Goal: Information Seeking & Learning: Learn about a topic

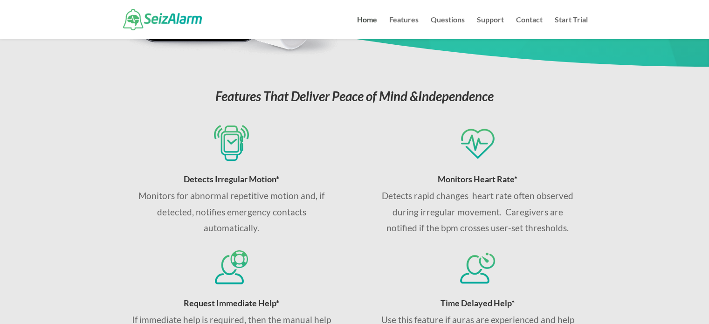
scroll to position [373, 0]
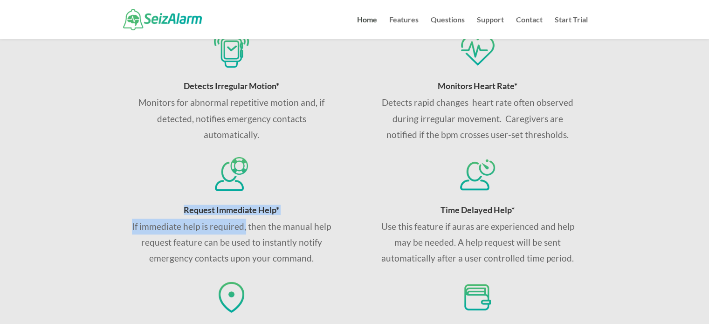
drag, startPoint x: 157, startPoint y: 205, endPoint x: 322, endPoint y: 260, distance: 174.7
click at [293, 244] on div "Request Immediate Help* If immediate help is required, then the manual help req…" at bounding box center [231, 235] width 200 height 61
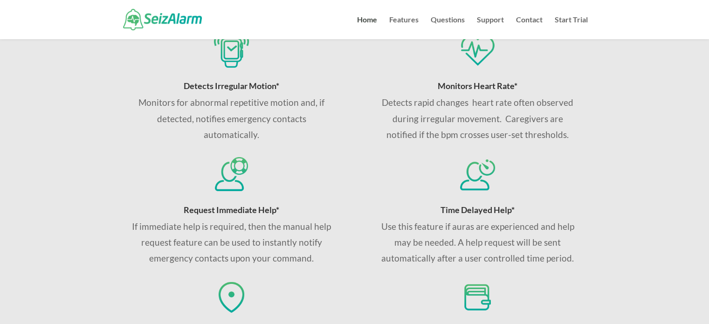
click at [322, 260] on p "If immediate help is required, then the manual help request feature can be used…" at bounding box center [231, 242] width 200 height 48
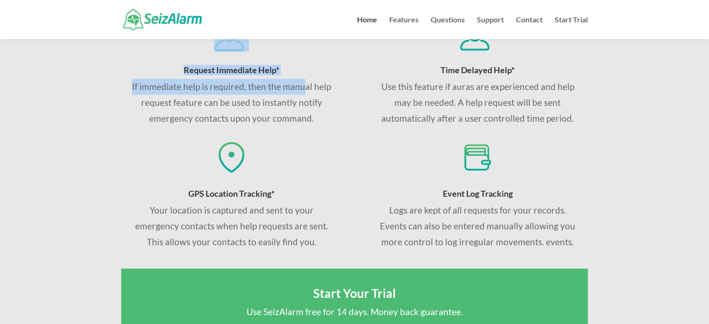
drag, startPoint x: 162, startPoint y: 67, endPoint x: 376, endPoint y: 107, distance: 217.6
click at [330, 92] on div "Request Immediate Help* If immediate help is required, then the manual help req…" at bounding box center [231, 71] width 200 height 111
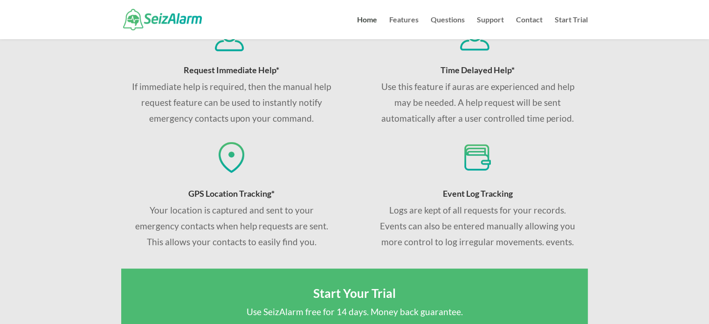
drag, startPoint x: 360, startPoint y: 113, endPoint x: 194, endPoint y: 104, distance: 166.5
click at [360, 113] on div "Detects Irregular Motion* Monitors for abnormal repetitive motion and, if detec…" at bounding box center [354, 71] width 466 height 392
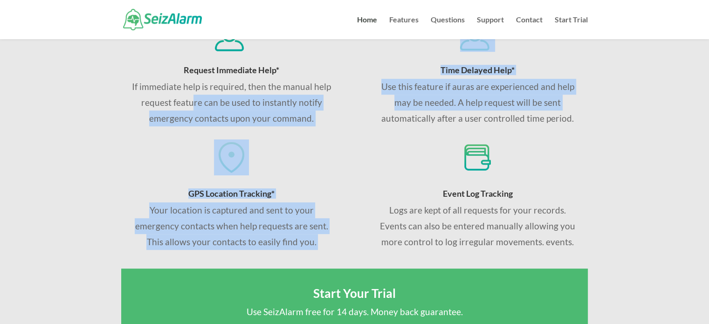
drag, startPoint x: 193, startPoint y: 103, endPoint x: 337, endPoint y: 141, distance: 148.9
click at [360, 115] on div "Detects Irregular Motion* Monitors for abnormal repetitive motion and, if detec…" at bounding box center [354, 71] width 466 height 392
click at [337, 145] on div "GPS Location Tracking* Your location is captured and sent to your emergency con…" at bounding box center [231, 194] width 220 height 111
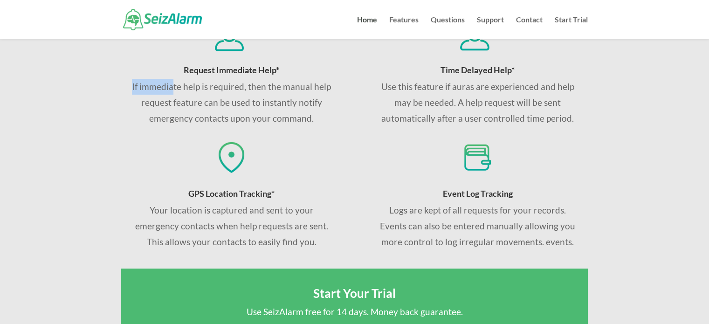
drag, startPoint x: 108, startPoint y: 91, endPoint x: 217, endPoint y: 91, distance: 108.5
click at [180, 91] on div "Features That Deliver Peace of Mind & Independence Detects Irregular Motion* Mo…" at bounding box center [354, 184] width 709 height 700
click at [184, 112] on p "If immediate help is required, then the manual help request feature can be used…" at bounding box center [231, 103] width 200 height 48
drag, startPoint x: 156, startPoint y: 115, endPoint x: 266, endPoint y: 116, distance: 110.4
click at [266, 116] on p "If immediate help is required, then the manual help request feature can be used…" at bounding box center [231, 103] width 200 height 48
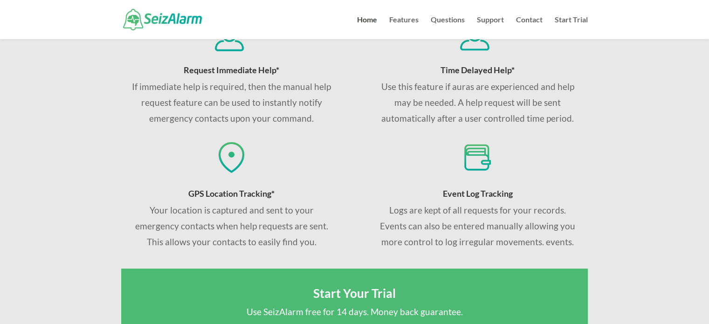
click at [379, 169] on div "Event Log Tracking Logs are kept of all requests for your records. Events can a…" at bounding box center [477, 194] width 200 height 111
click at [561, 89] on p "Use this feature if auras are experienced and help may be needed. A help reques…" at bounding box center [477, 103] width 200 height 48
click at [563, 103] on p "Use this feature if auras are experienced and help may be needed. A help reques…" at bounding box center [477, 103] width 200 height 48
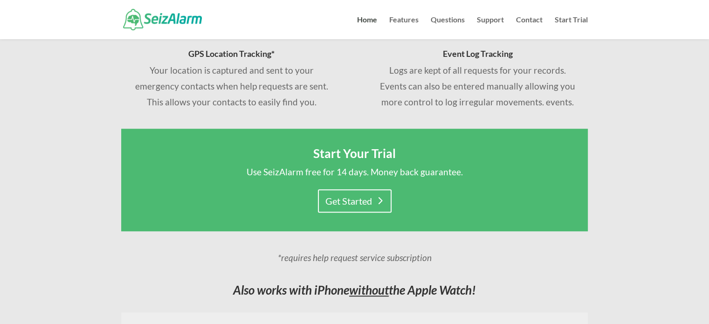
scroll to position [745, 0]
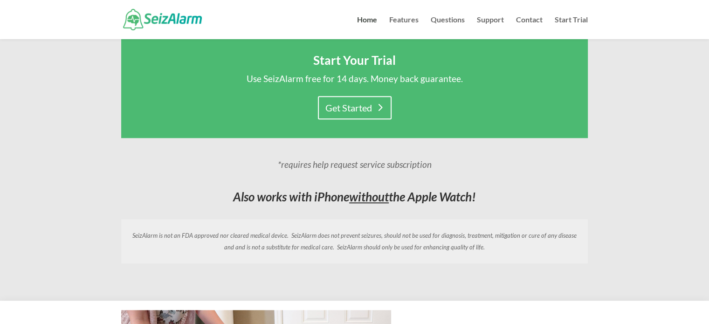
drag, startPoint x: 266, startPoint y: 183, endPoint x: 511, endPoint y: 188, distance: 244.6
click at [425, 187] on p at bounding box center [354, 186] width 466 height 9
click at [559, 209] on div "*requires help request service subscription Also works with iPhone without the …" at bounding box center [354, 210] width 466 height 107
drag, startPoint x: 429, startPoint y: 197, endPoint x: 184, endPoint y: 191, distance: 244.6
click at [184, 191] on h3 "Also works with iPhone without the Apple Watch!" at bounding box center [354, 199] width 466 height 17
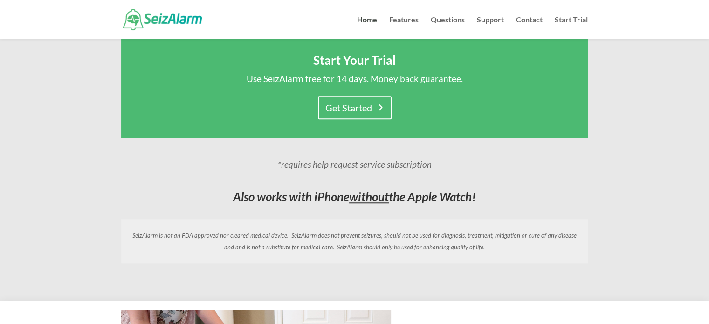
drag, startPoint x: 205, startPoint y: 225, endPoint x: 241, endPoint y: 209, distance: 39.4
click at [207, 225] on div "SeizAlarm is not an FDA approved nor cleared medical device. SeizAlarm does not…" at bounding box center [354, 241] width 466 height 44
drag, startPoint x: 311, startPoint y: 188, endPoint x: 374, endPoint y: 196, distance: 63.4
click at [374, 196] on div "*requires help request service subscription Also works with iPhone without the …" at bounding box center [354, 182] width 466 height 50
click at [254, 196] on em "Also works with iPhone without the Apple Watch!" at bounding box center [354, 196] width 243 height 15
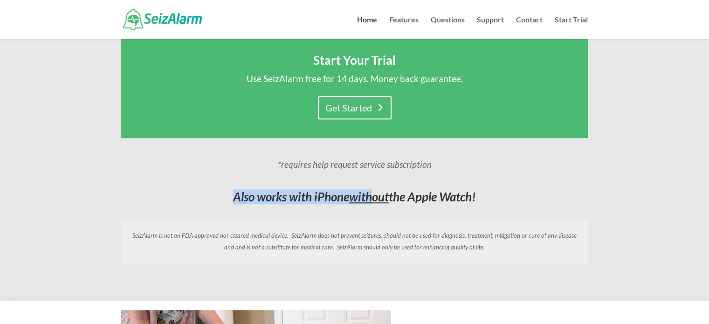
click at [296, 199] on em "Also works with iPhone without the Apple Watch!" at bounding box center [354, 196] width 243 height 15
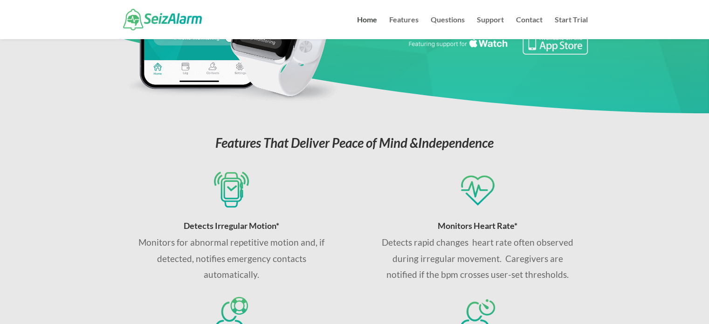
scroll to position [0, 0]
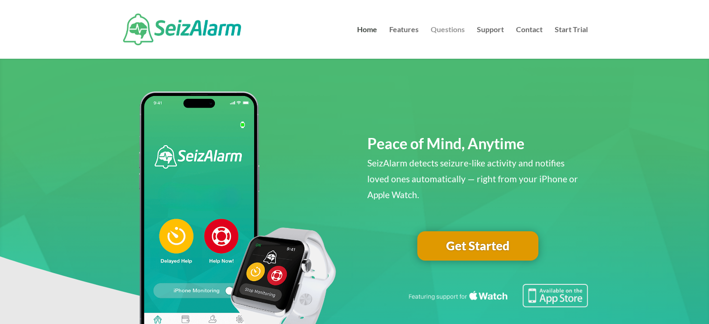
click at [457, 27] on link "Questions" at bounding box center [447, 42] width 34 height 33
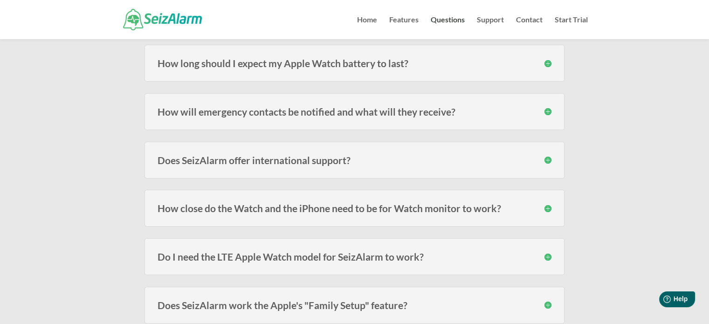
scroll to position [233, 0]
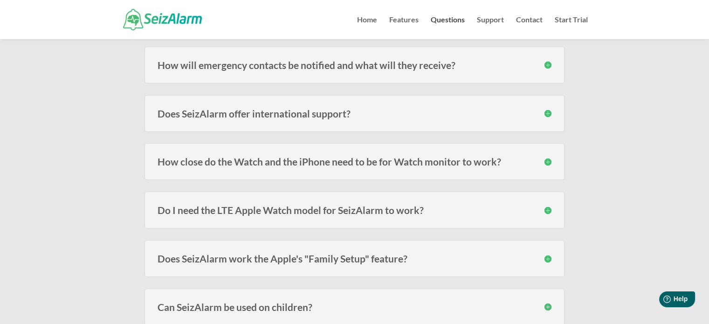
click at [375, 164] on h3 "How close do the Watch and the iPhone need to be for Watch monitor to work?" at bounding box center [354, 162] width 394 height 10
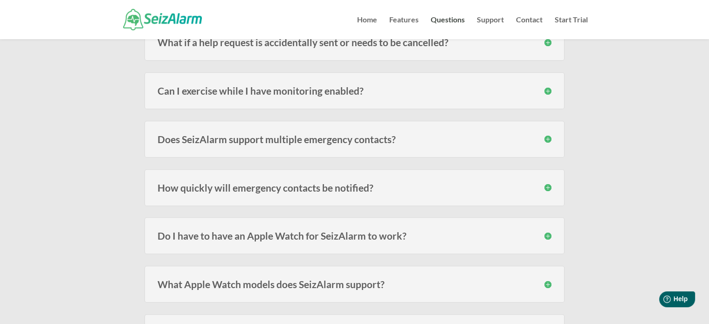
scroll to position [792, 0]
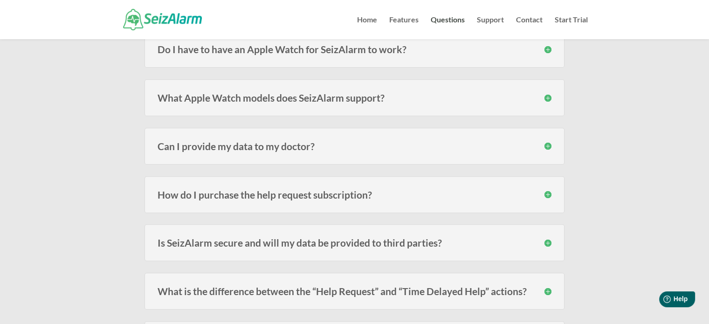
click at [181, 102] on div "What Apple Watch models does SeizAlarm support? SeizAlarm is currently compatib…" at bounding box center [354, 97] width 420 height 37
click at [287, 87] on div "What Apple Watch models does SeizAlarm support? SeizAlarm is currently compatib…" at bounding box center [354, 97] width 420 height 37
click at [543, 93] on h3 "What Apple Watch models does SeizAlarm support?" at bounding box center [354, 98] width 394 height 10
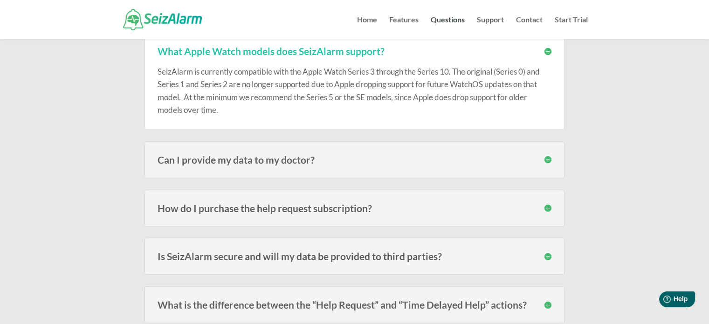
scroll to position [885, 0]
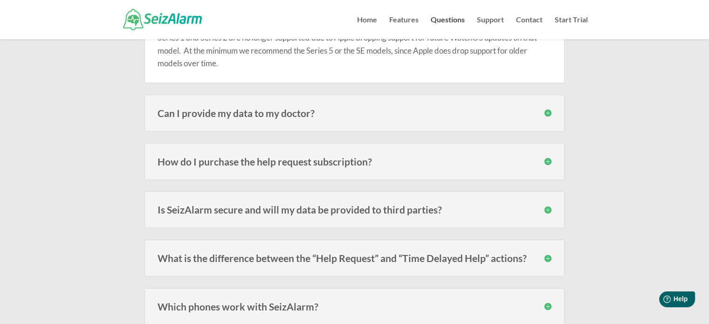
click at [225, 108] on h3 "Can I provide my data to my doctor?" at bounding box center [354, 113] width 394 height 10
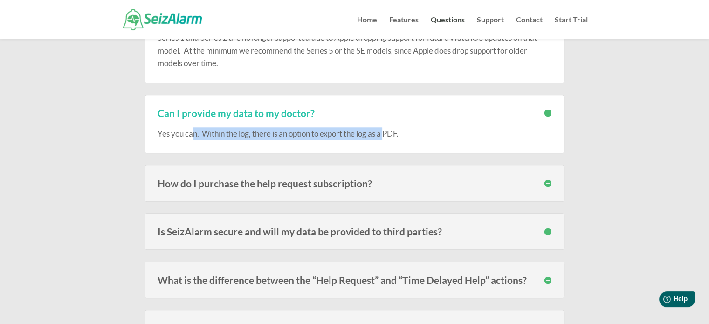
drag, startPoint x: 376, startPoint y: 150, endPoint x: 393, endPoint y: 150, distance: 16.3
click at [393, 150] on div "Can I provide my data to my doctor? Yes you can. Within the log, there is an op…" at bounding box center [354, 124] width 420 height 59
click at [378, 127] on p "Yes you can. Within the log, there is an option to export the log as a PDF." at bounding box center [354, 133] width 394 height 13
click at [238, 128] on p "Yes you can. Within the log, there is an option to export the log as a PDF." at bounding box center [354, 133] width 394 height 13
drag, startPoint x: 228, startPoint y: 127, endPoint x: 404, endPoint y: 134, distance: 176.2
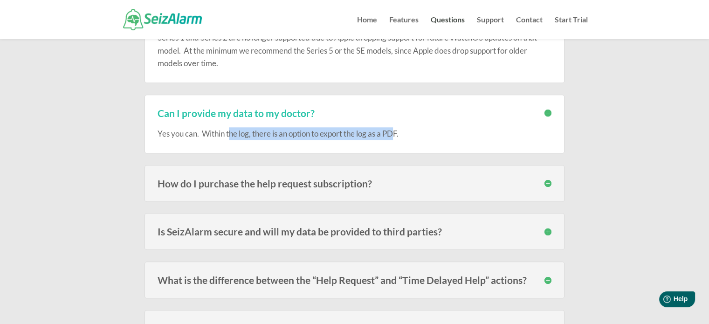
click at [404, 134] on p "Yes you can. Within the log, there is an option to export the log as a PDF." at bounding box center [354, 133] width 394 height 13
click at [383, 132] on p "Yes you can. Within the log, there is an option to export the log as a PDF." at bounding box center [354, 133] width 394 height 13
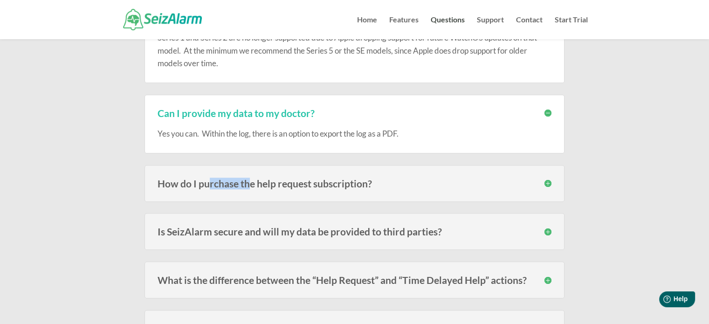
drag, startPoint x: 238, startPoint y: 186, endPoint x: 326, endPoint y: 196, distance: 88.2
click at [270, 185] on div "How do I purchase the help request subscription? The subscription must be purch…" at bounding box center [354, 183] width 420 height 37
click at [302, 179] on h3 "How do I purchase the help request subscription?" at bounding box center [354, 183] width 394 height 10
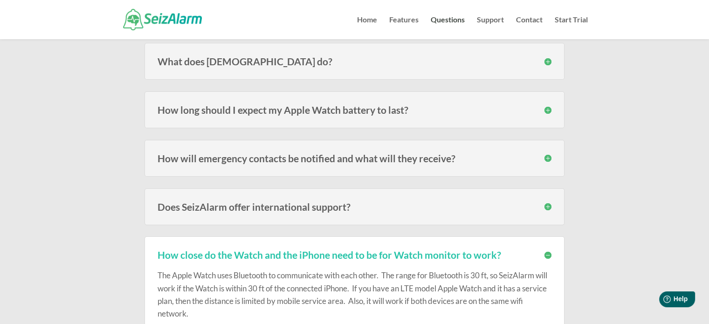
scroll to position [0, 0]
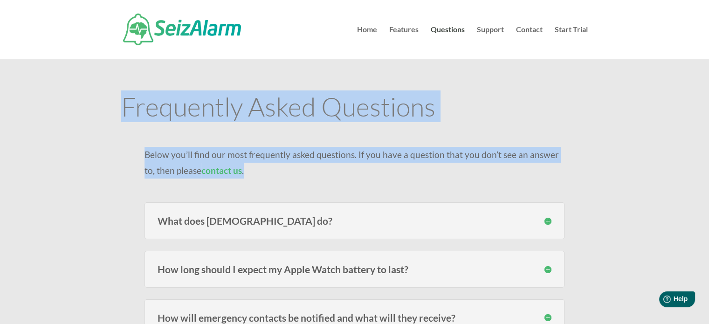
drag, startPoint x: 87, startPoint y: 97, endPoint x: 429, endPoint y: 192, distance: 354.9
click at [457, 173] on p "Below you’ll find our most frequently asked questions. If you have a question t…" at bounding box center [354, 163] width 420 height 32
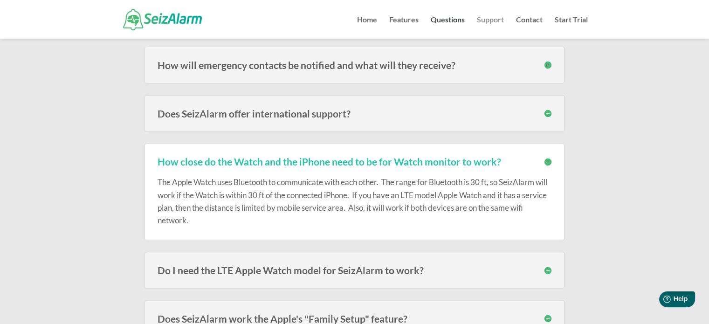
scroll to position [47, 0]
